Goal: Task Accomplishment & Management: Use online tool/utility

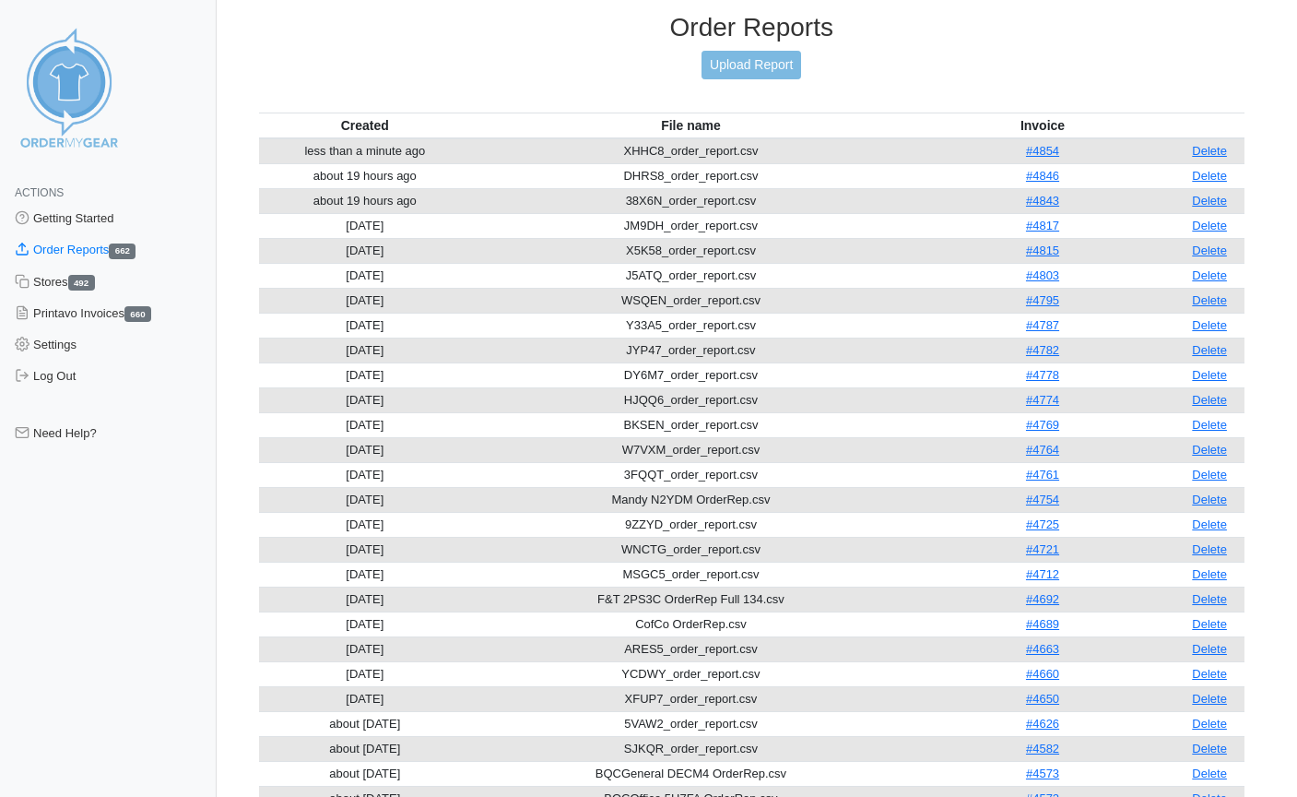
scroll to position [41, 0]
click at [743, 60] on link "Upload Report" at bounding box center [752, 65] width 100 height 29
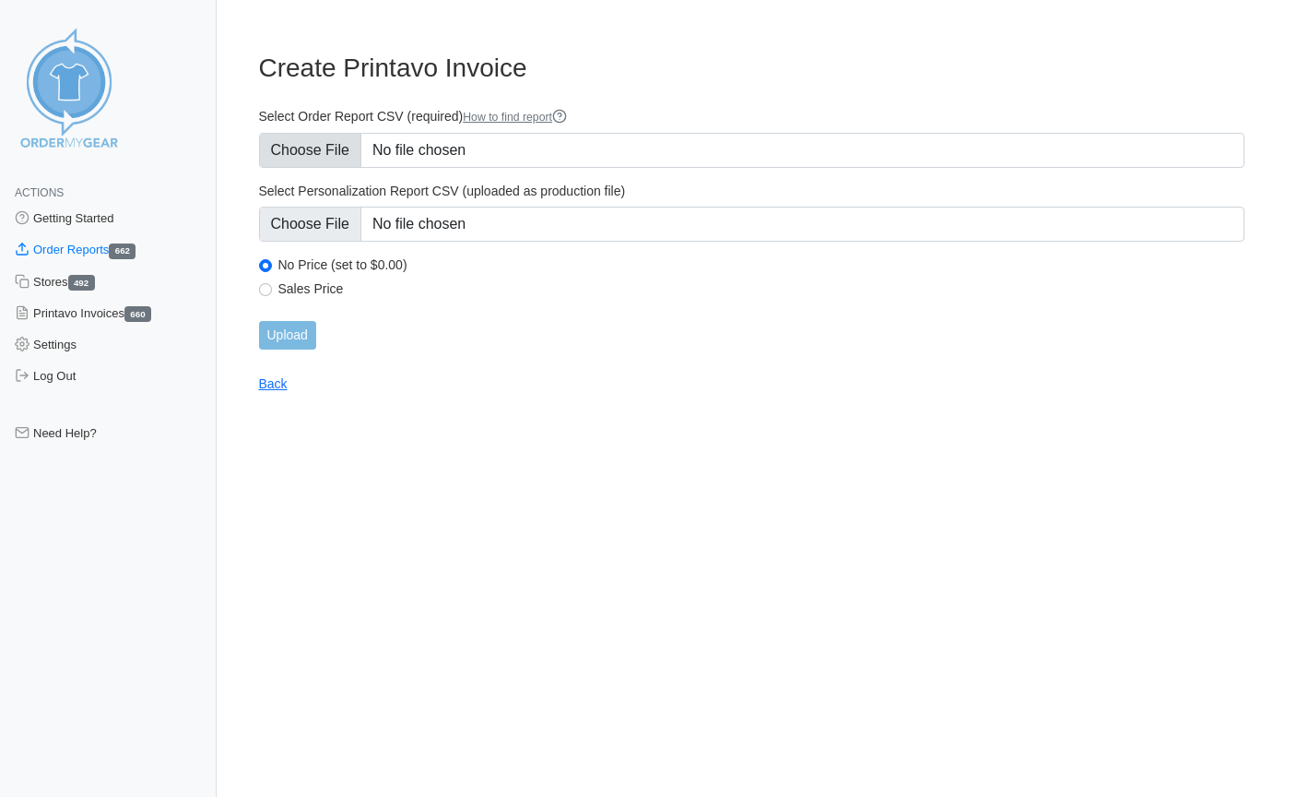
click at [334, 155] on input "Select Order Report CSV (required) How to find report" at bounding box center [752, 150] width 986 height 35
type input "C:\fakepath\WEPSZ_order_report.csv"
click at [289, 336] on input "Upload" at bounding box center [287, 335] width 57 height 29
